Goal: Task Accomplishment & Management: Use online tool/utility

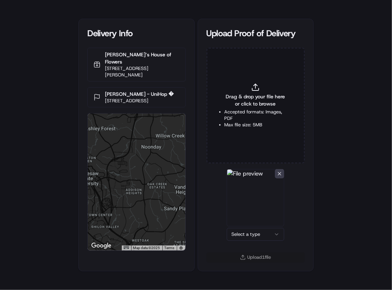
click at [276, 233] on html "Delivery Info [PERSON_NAME]‘s House of Flowers [STREET_ADDRESS][PERSON_NAME] [P…" at bounding box center [196, 145] width 392 height 290
click at [260, 253] on button "Upload 1 file" at bounding box center [256, 258] width 98 height 10
